Goal: Task Accomplishment & Management: Use online tool/utility

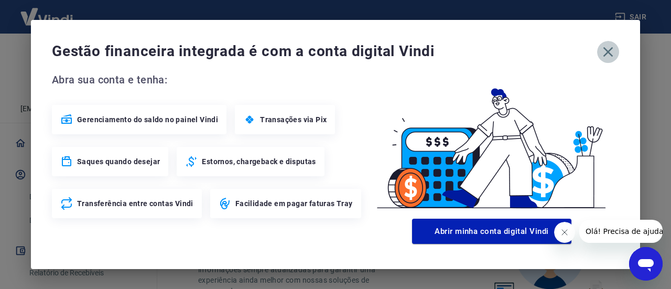
click at [606, 55] on icon "button" at bounding box center [609, 52] width 10 height 10
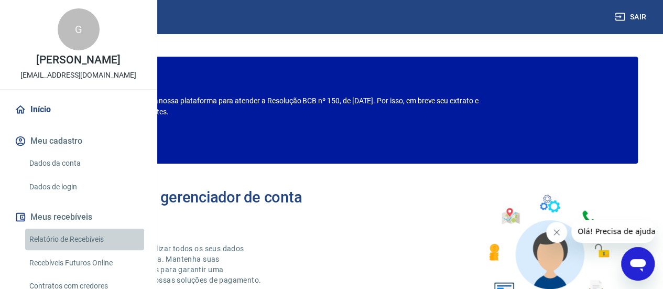
click at [97, 250] on link "Relatório de Recebíveis" at bounding box center [84, 240] width 119 height 22
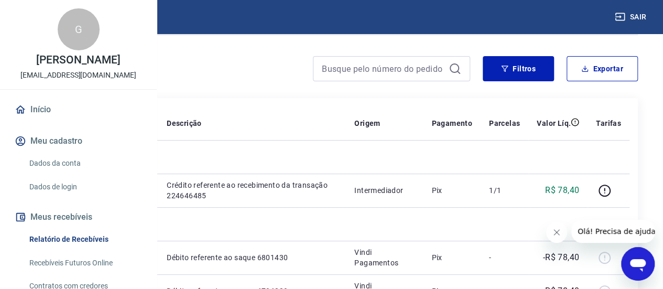
scroll to position [60, 0]
